Goal: Task Accomplishment & Management: Manage account settings

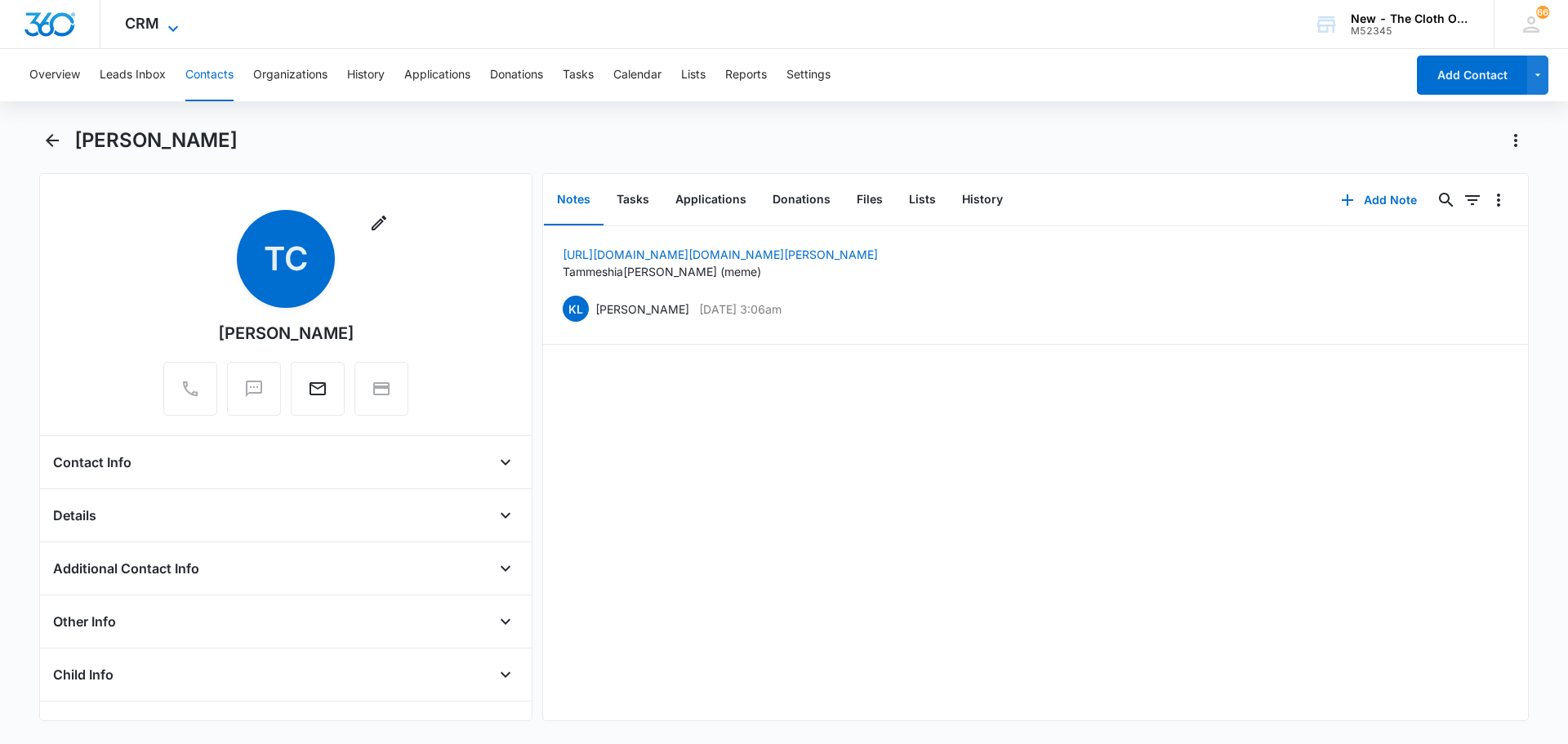
click at [169, 25] on icon at bounding box center [173, 28] width 19 height 19
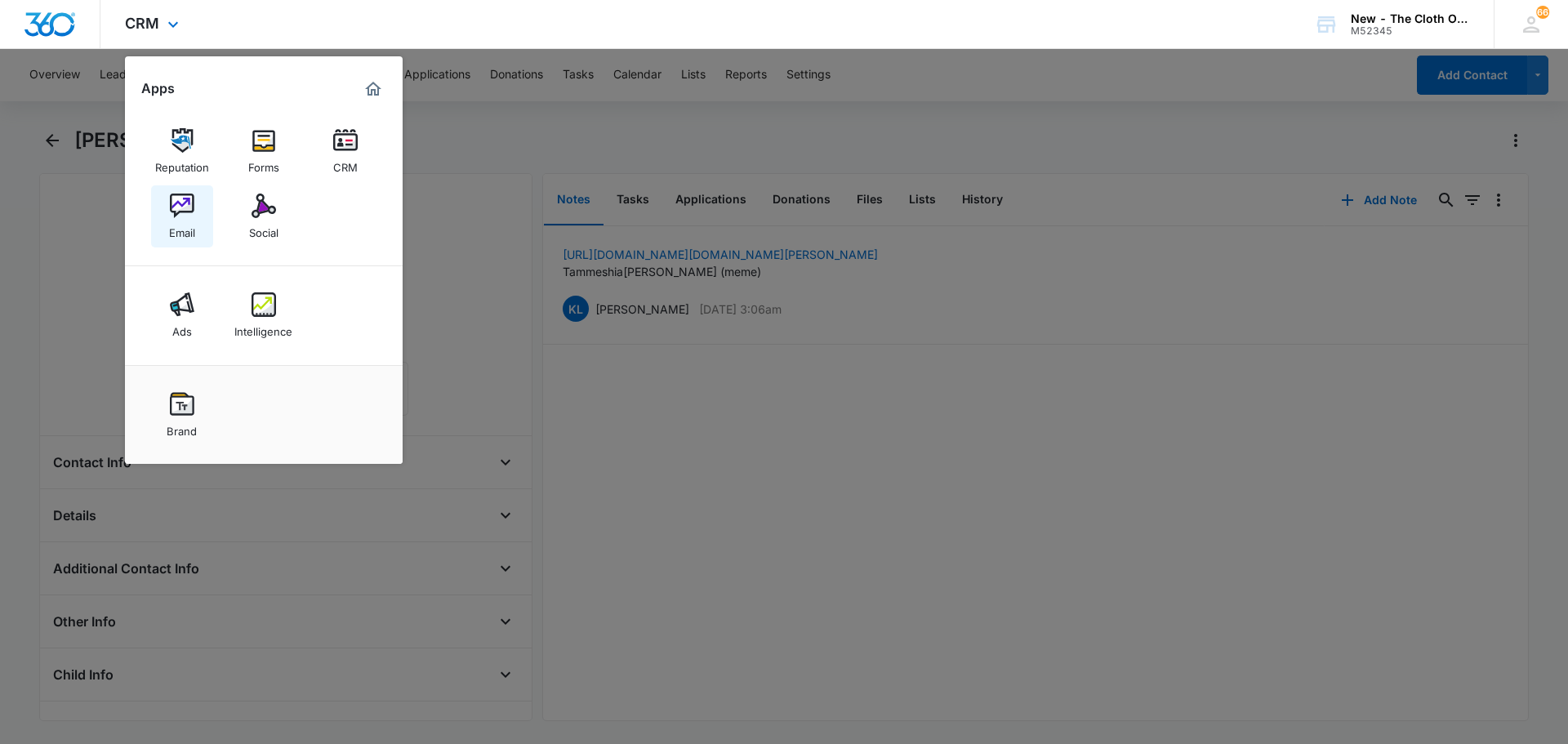
click at [189, 216] on img at bounding box center [182, 206] width 25 height 25
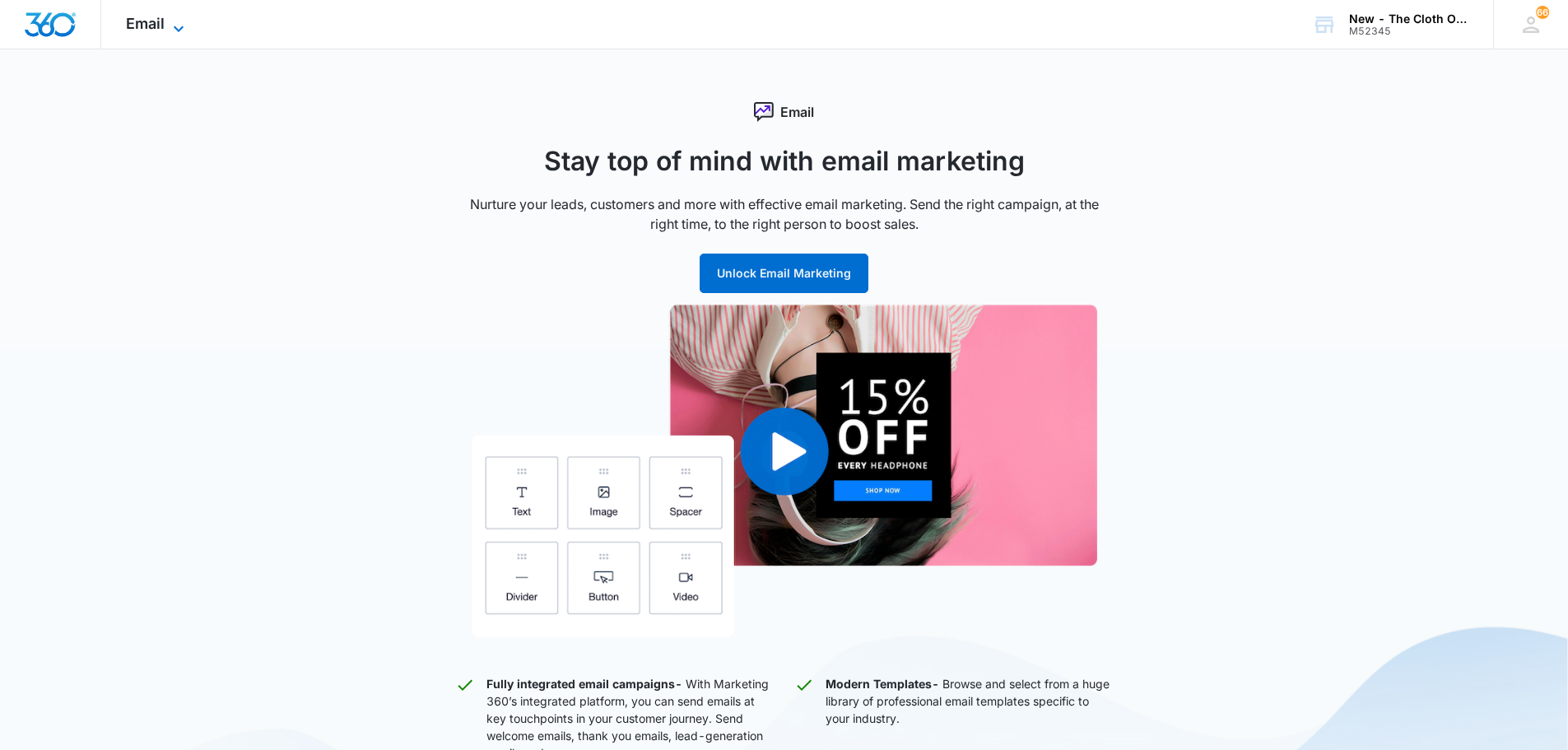
click at [172, 23] on icon at bounding box center [178, 28] width 19 height 19
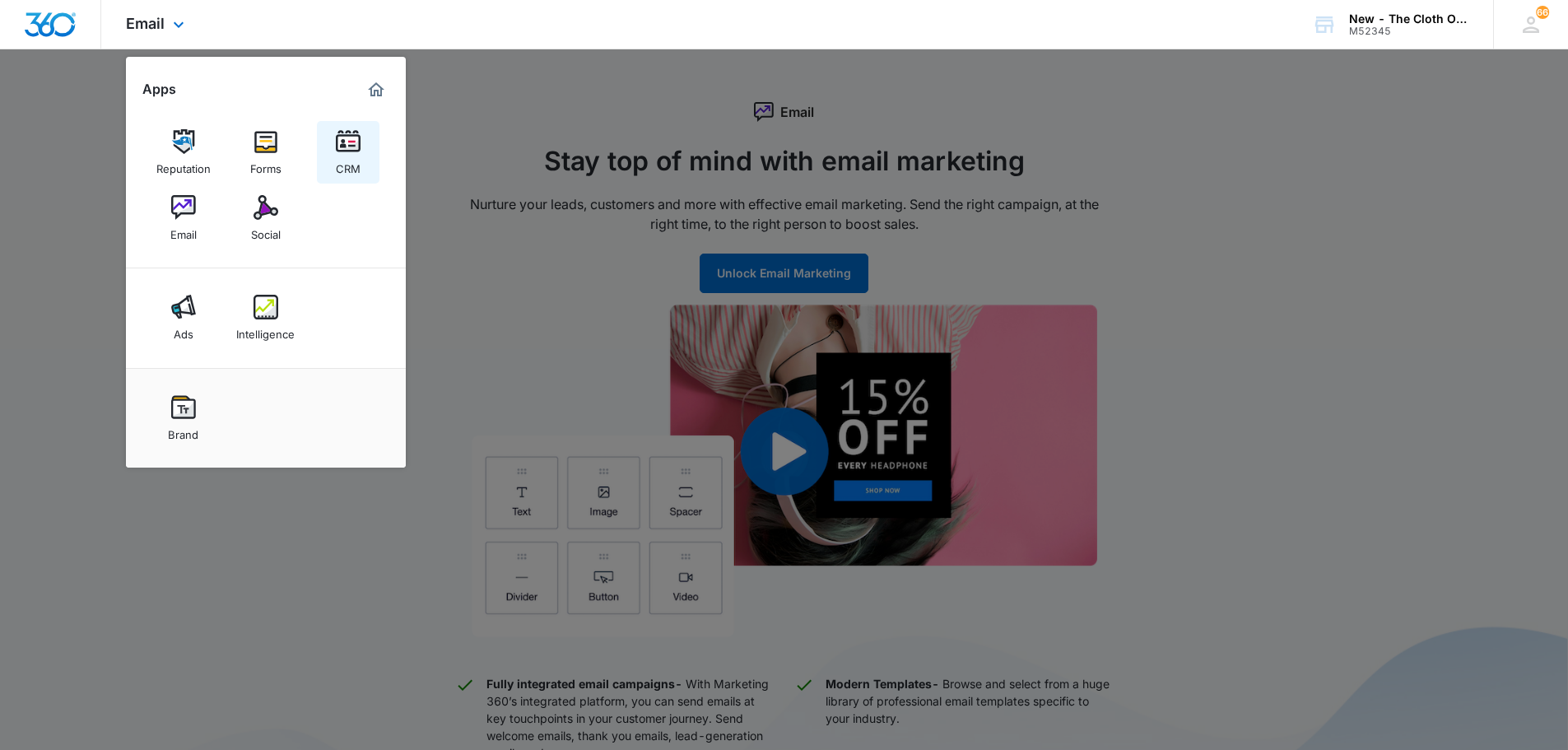
click at [337, 148] on img at bounding box center [348, 141] width 25 height 25
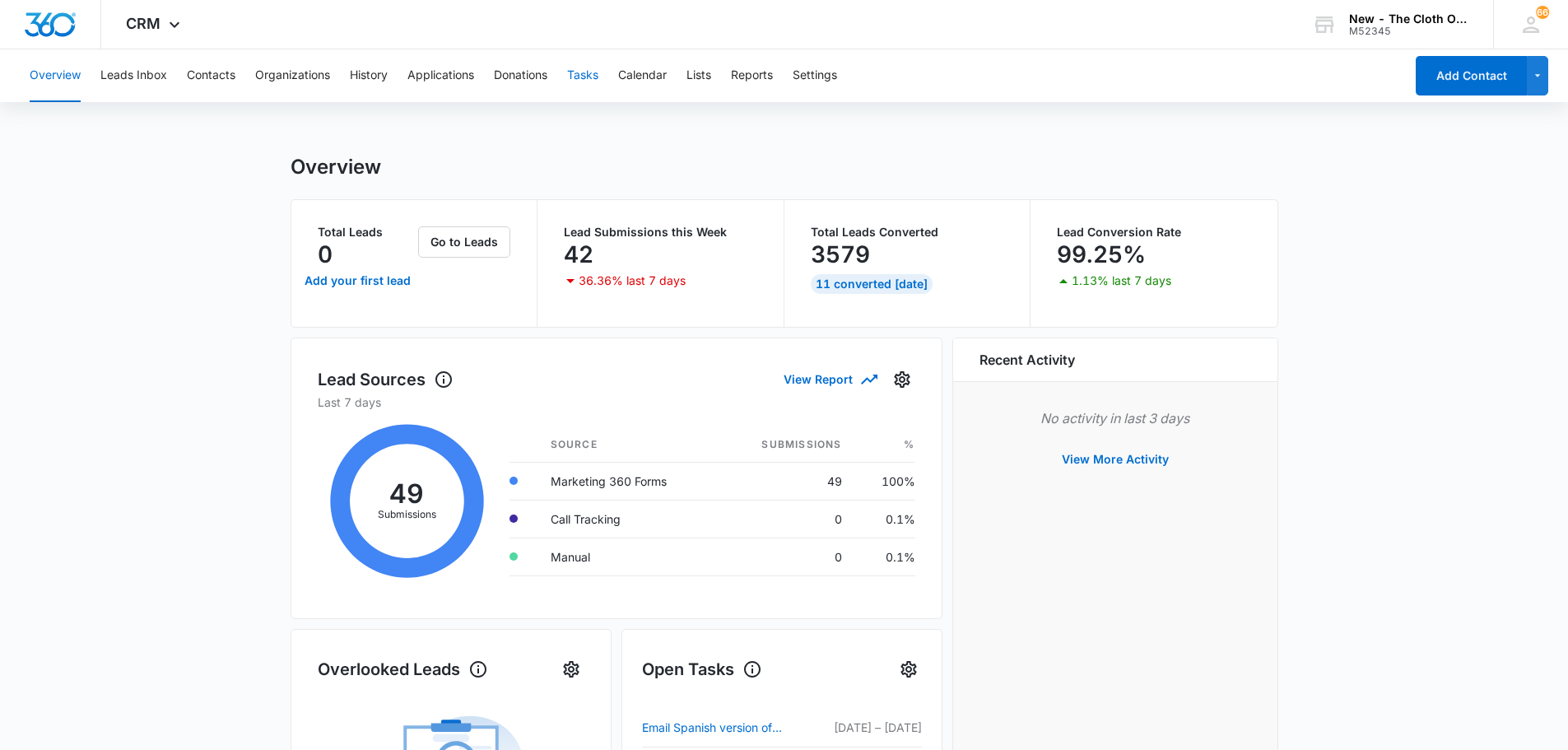
click at [585, 77] on button "Tasks" at bounding box center [582, 76] width 31 height 53
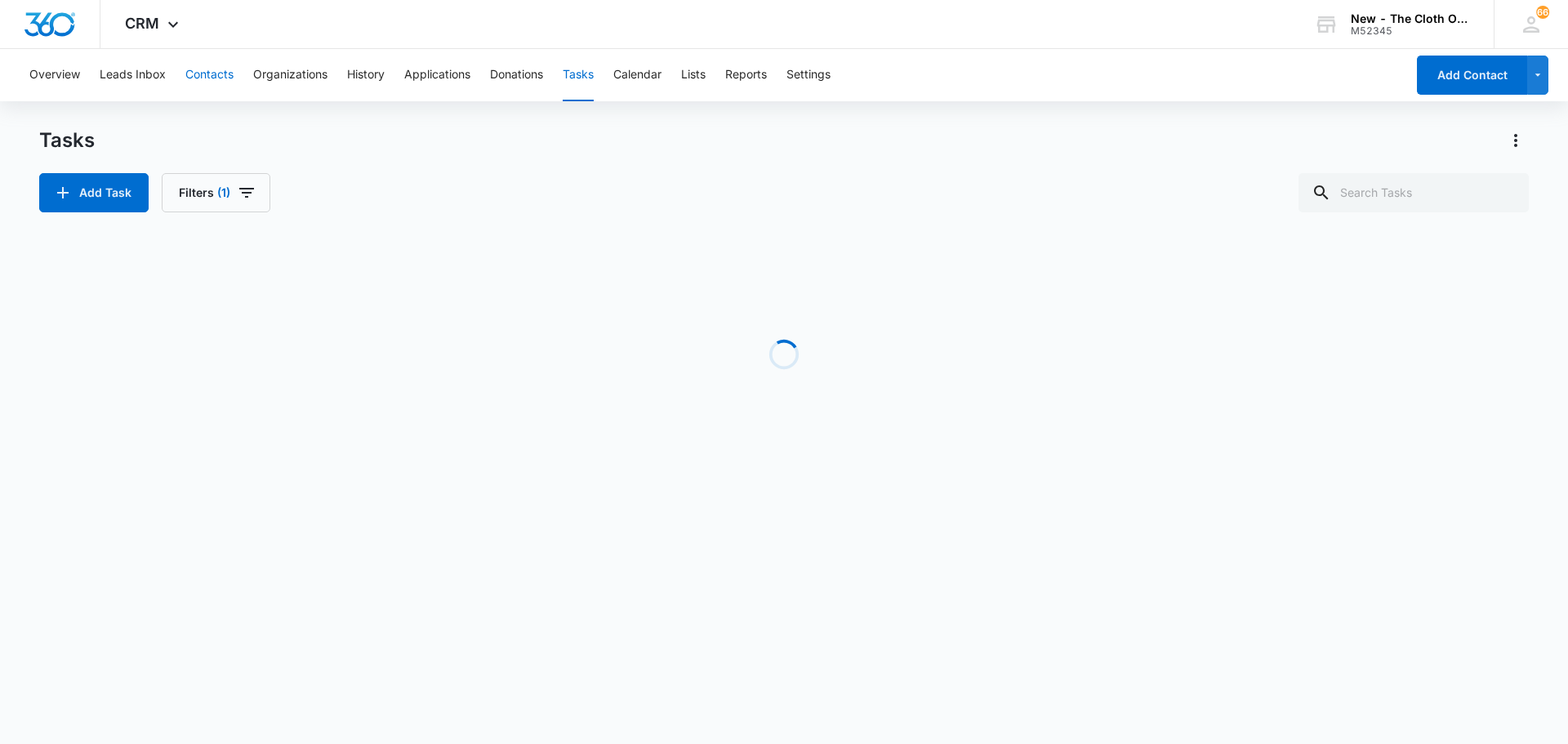
click at [212, 80] on button "Contacts" at bounding box center [209, 75] width 48 height 53
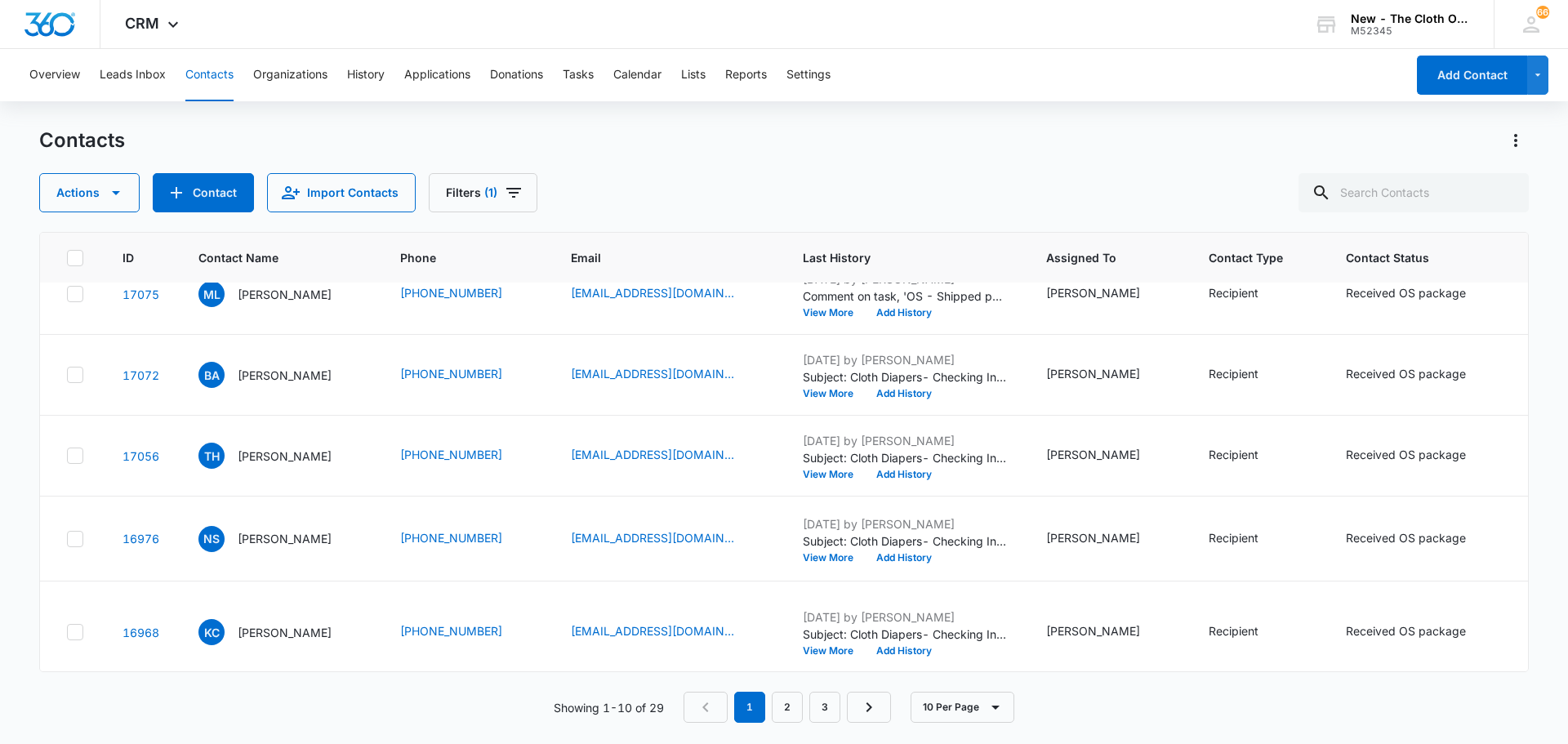
scroll to position [408, 0]
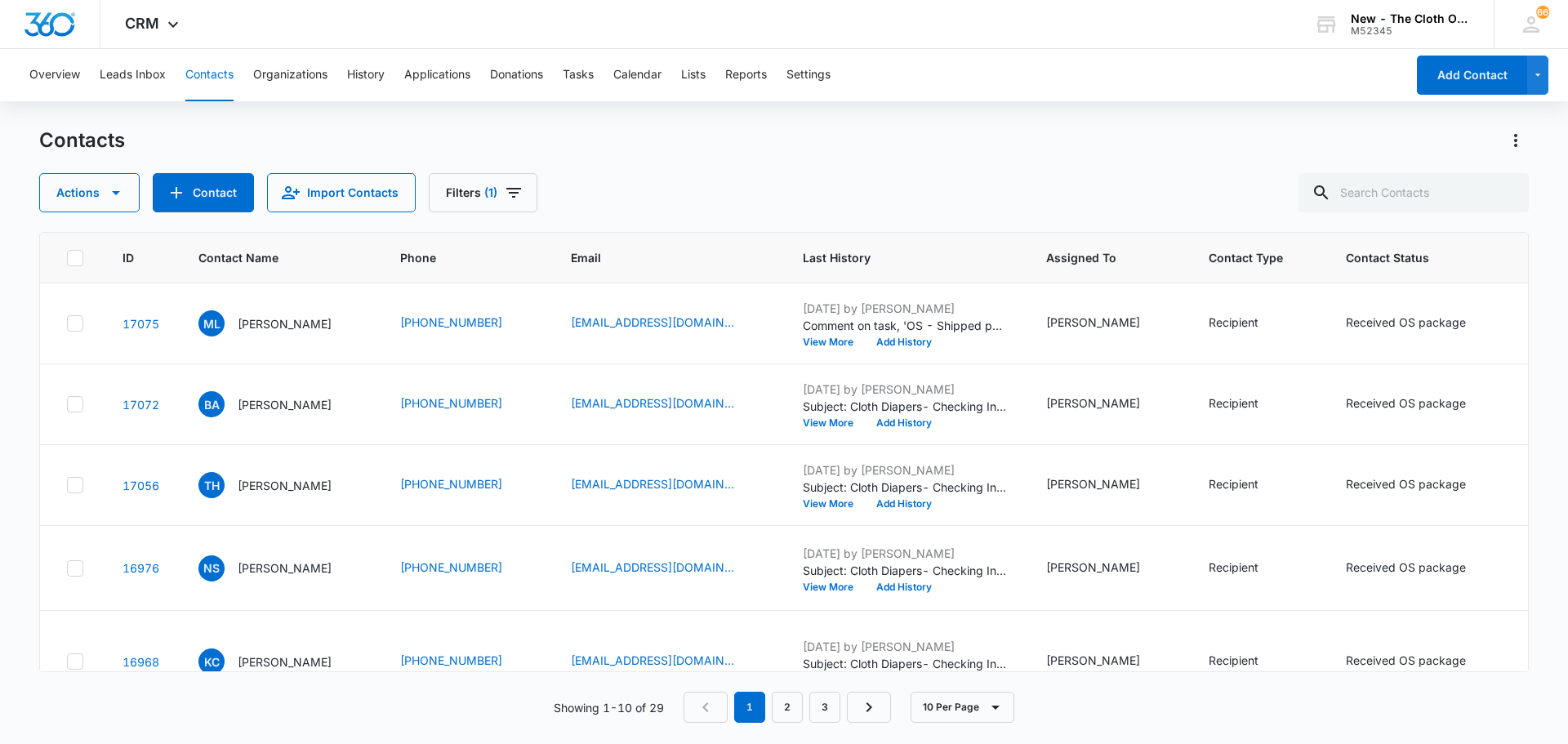
click at [777, 266] on button "View More" at bounding box center [833, 261] width 62 height 10
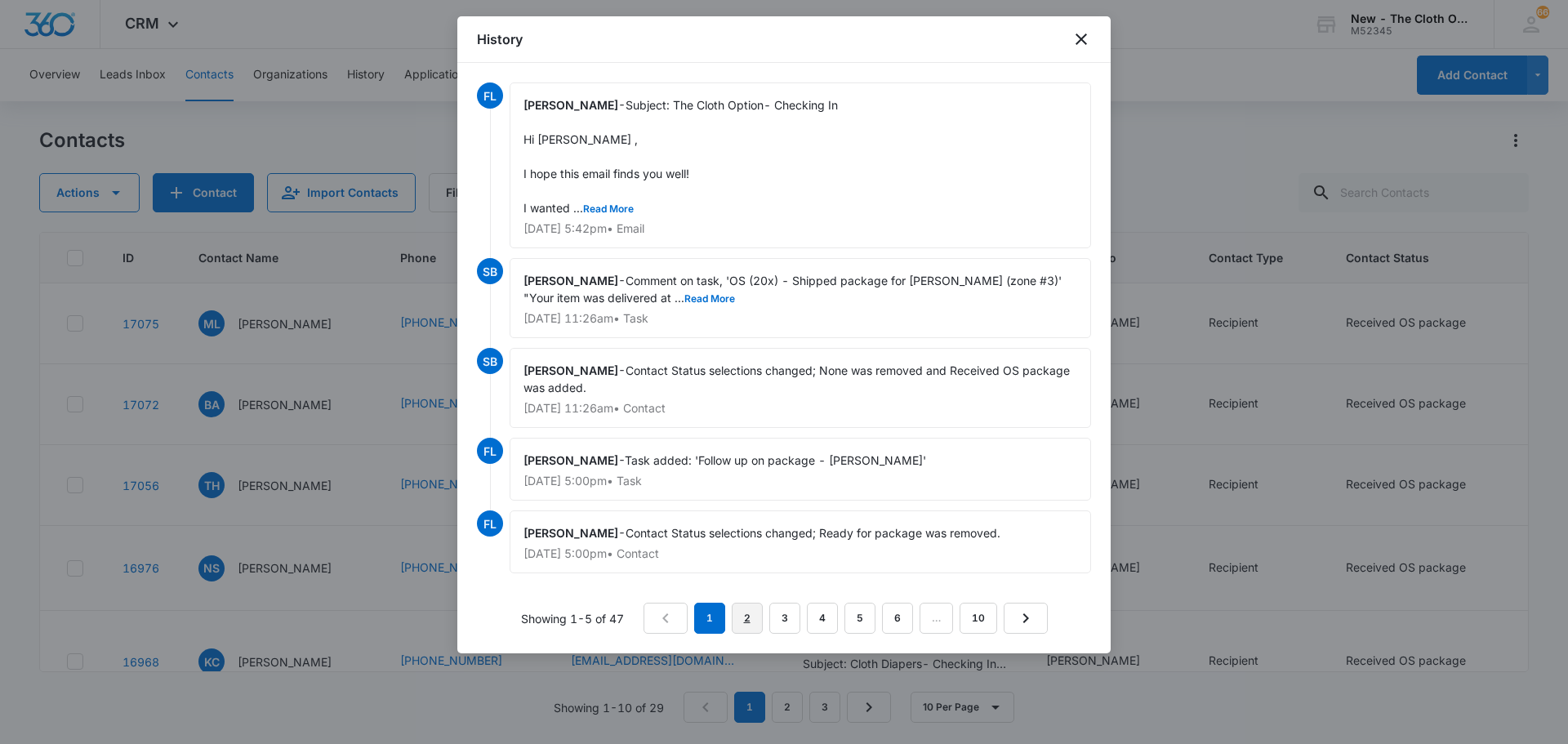
click at [747, 488] on link "2" at bounding box center [746, 618] width 31 height 31
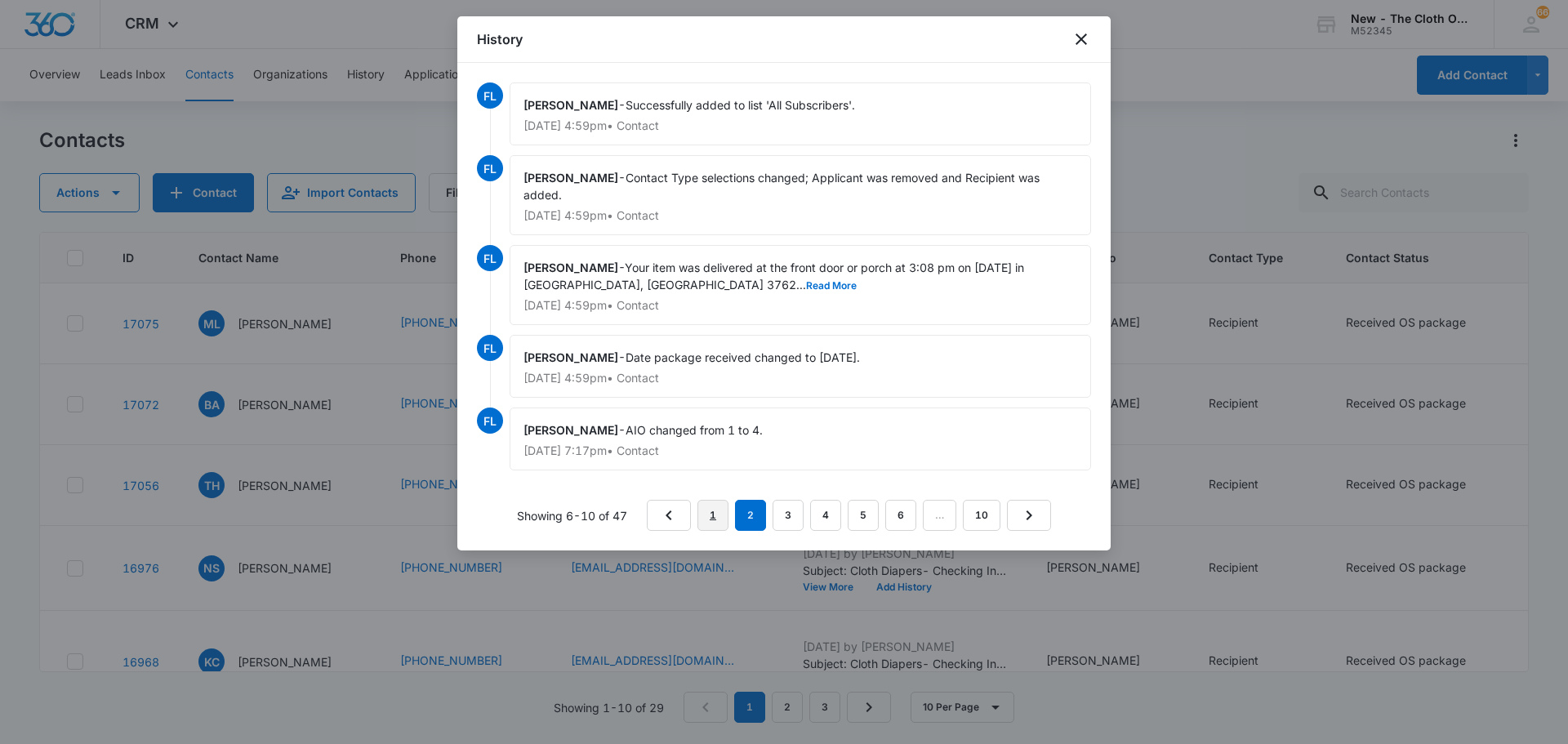
click at [712, 488] on link "1" at bounding box center [712, 515] width 31 height 31
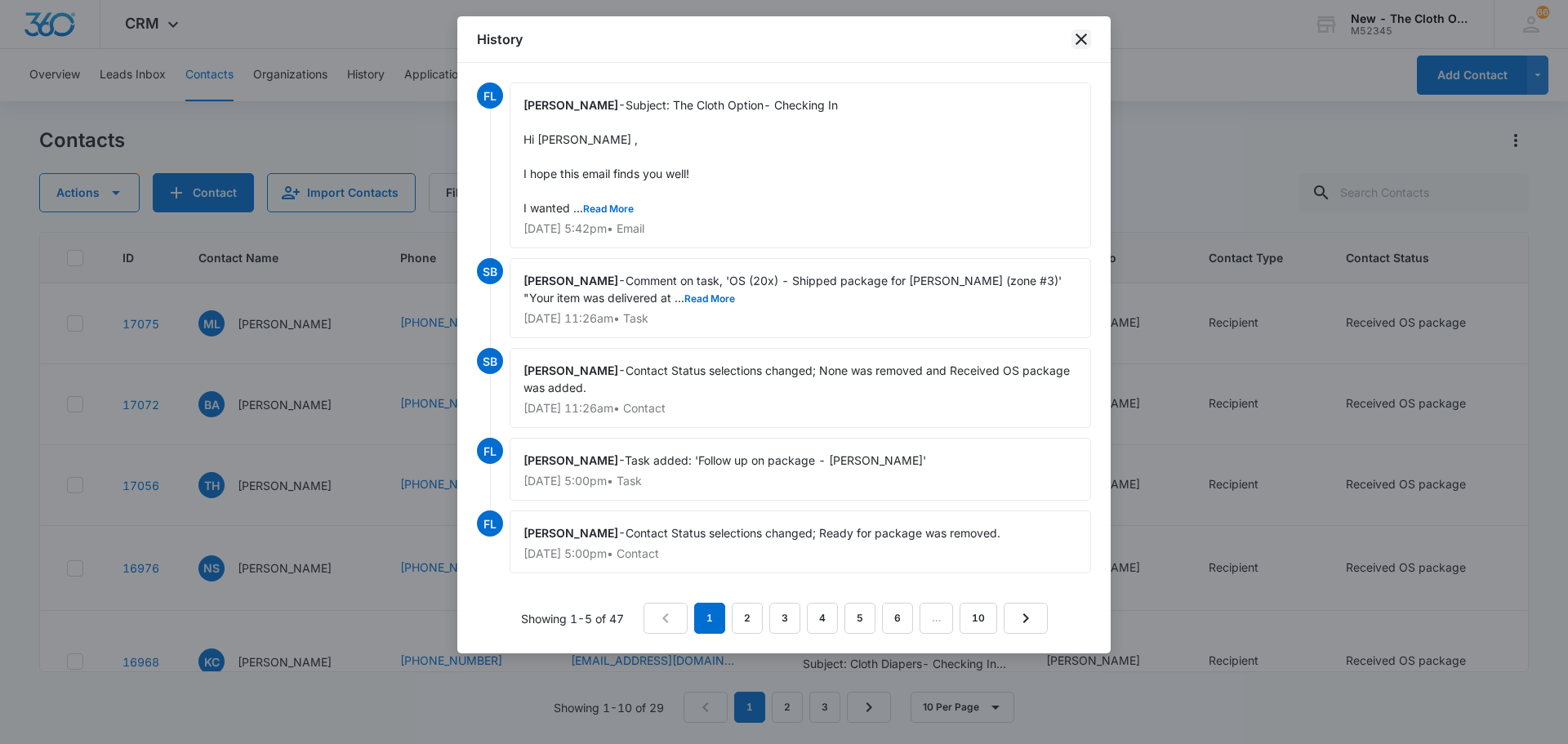
click at [777, 42] on icon "close" at bounding box center [1081, 39] width 11 height 11
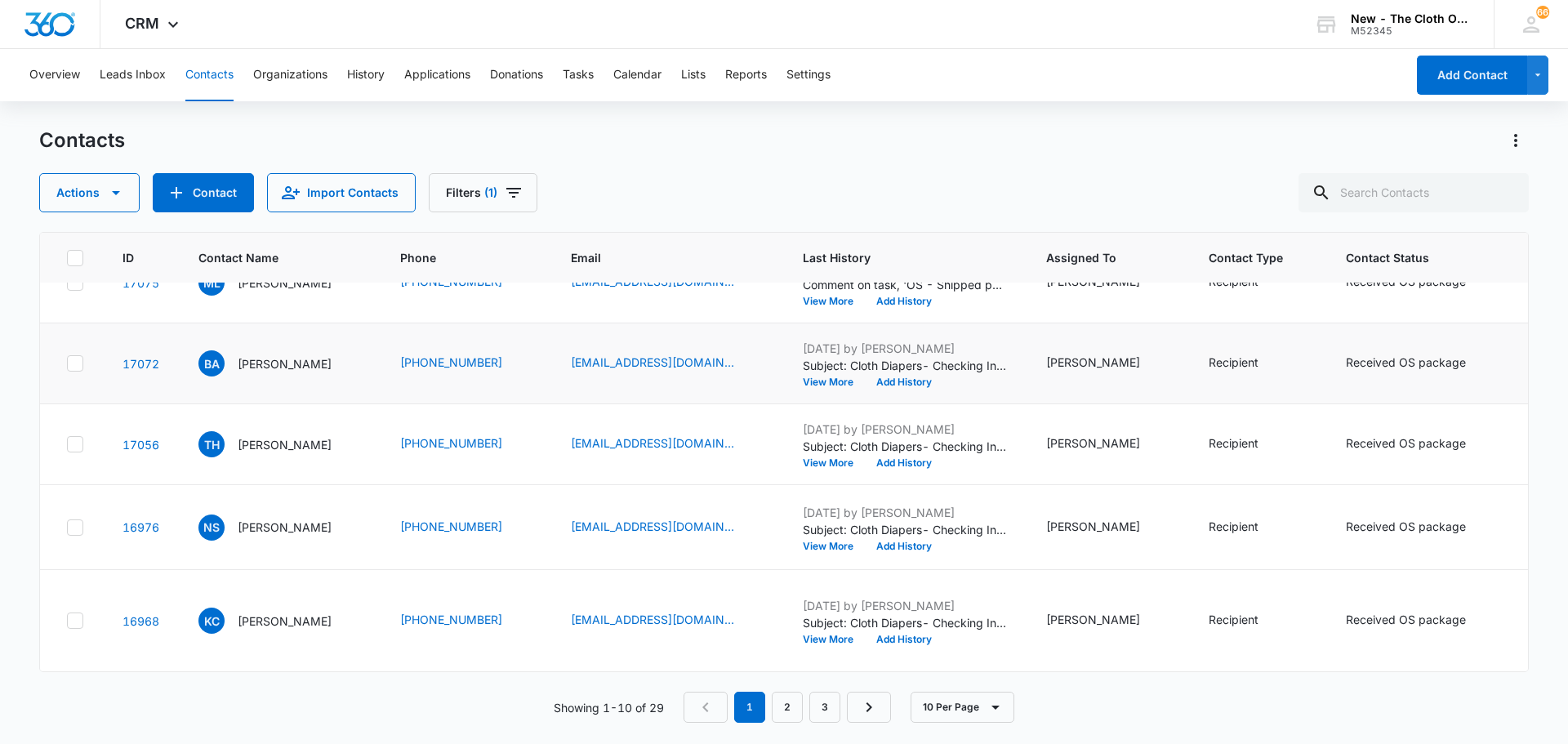
scroll to position [868, 0]
click at [777, 488] on button "10 Per Page" at bounding box center [963, 707] width 103 height 31
click at [777, 488] on button "50 Per Page" at bounding box center [975, 659] width 126 height 25
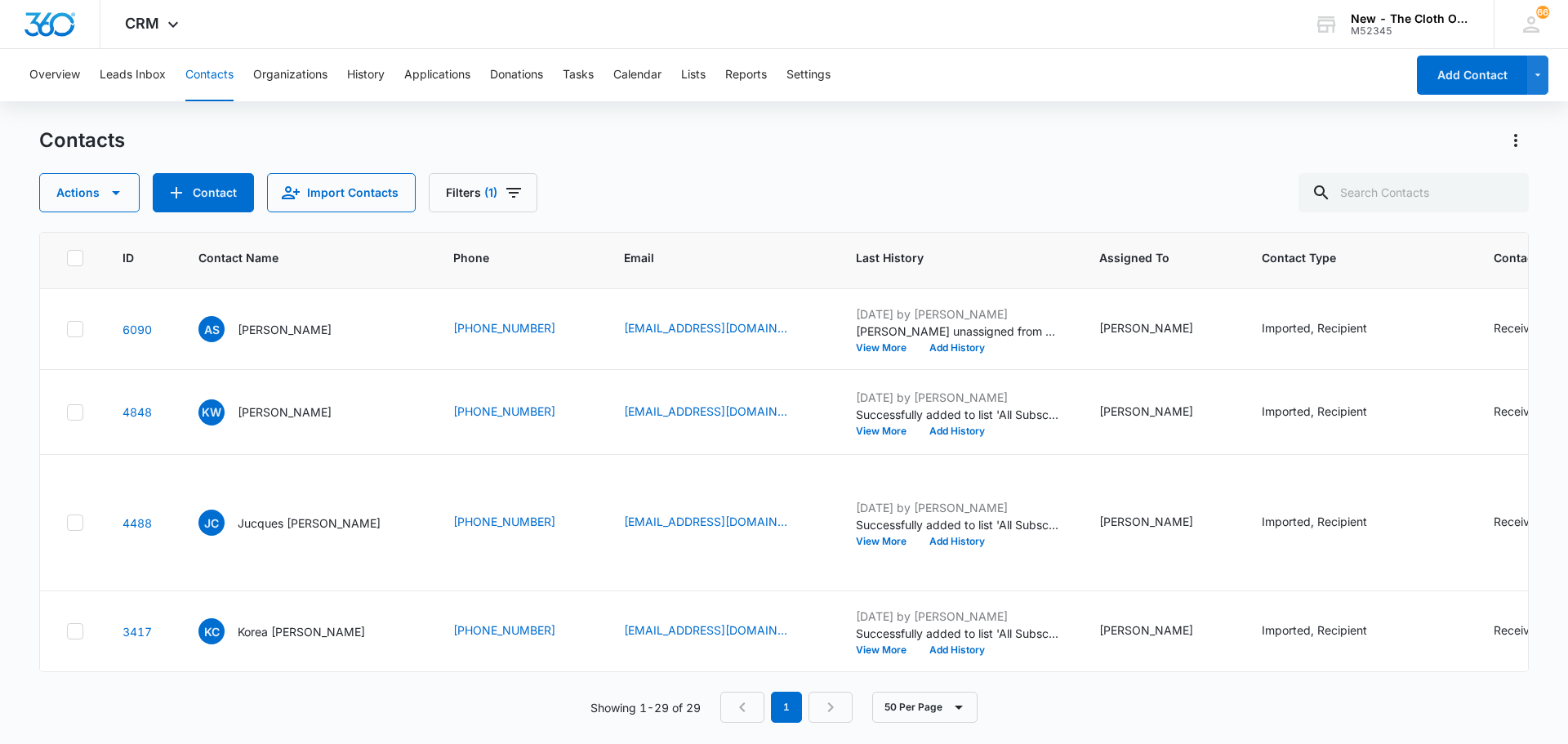
scroll to position [3083, 0]
